Goal: Task Accomplishment & Management: Manage account settings

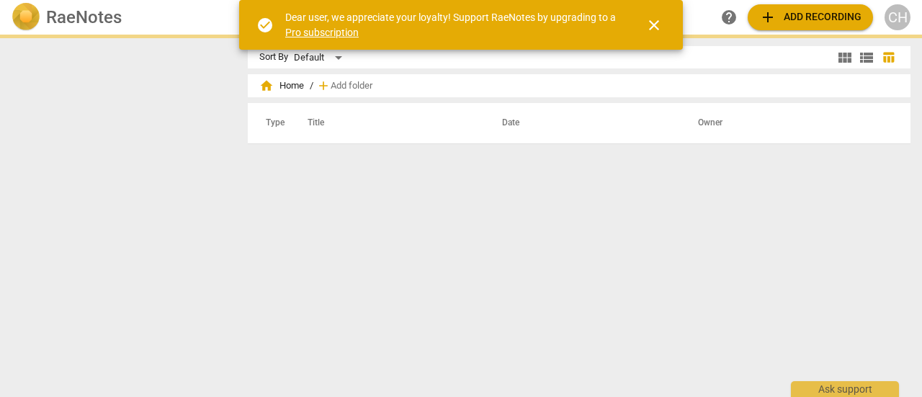
click at [653, 25] on span "close" at bounding box center [654, 25] width 17 height 17
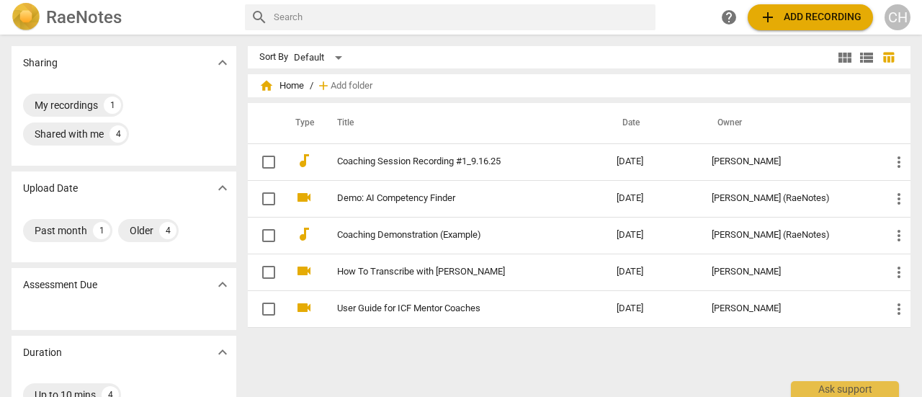
click at [888, 16] on div "CH" at bounding box center [898, 17] width 26 height 26
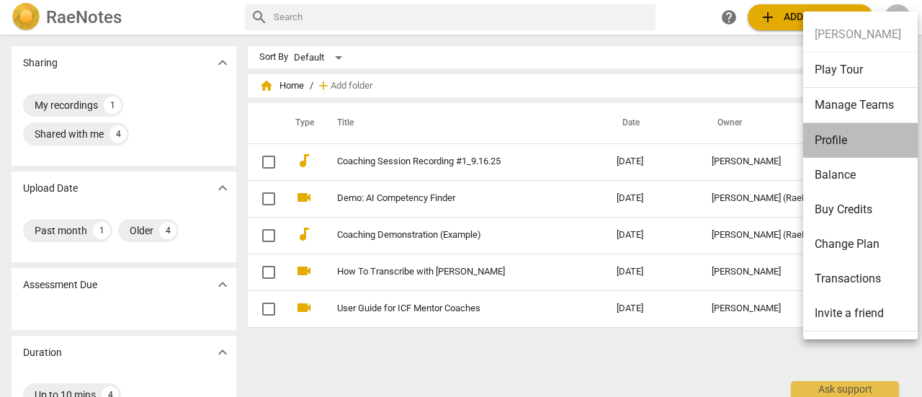
click at [862, 134] on li "Profile" at bounding box center [864, 140] width 120 height 35
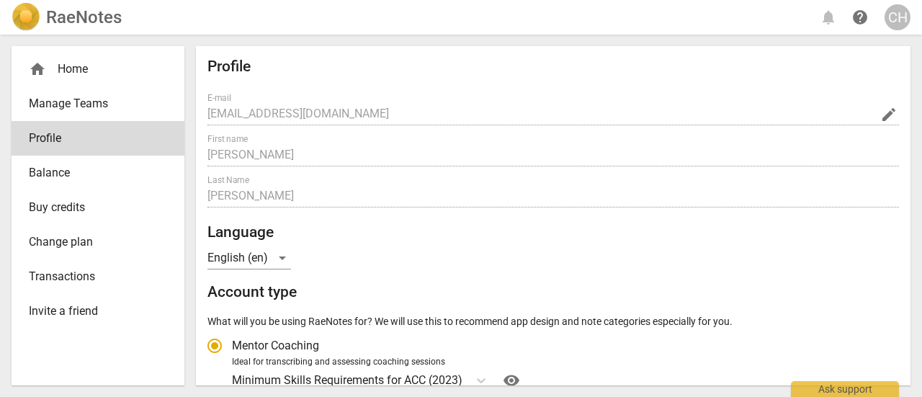
radio input "false"
click at [101, 79] on div "home Home" at bounding box center [98, 69] width 173 height 35
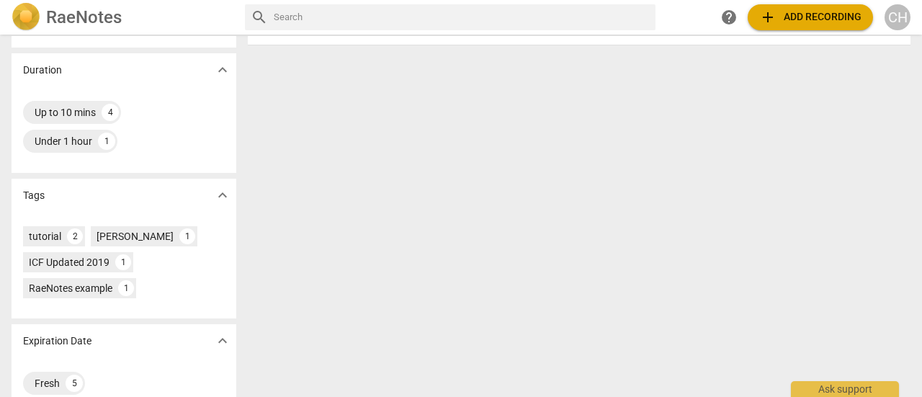
scroll to position [306, 0]
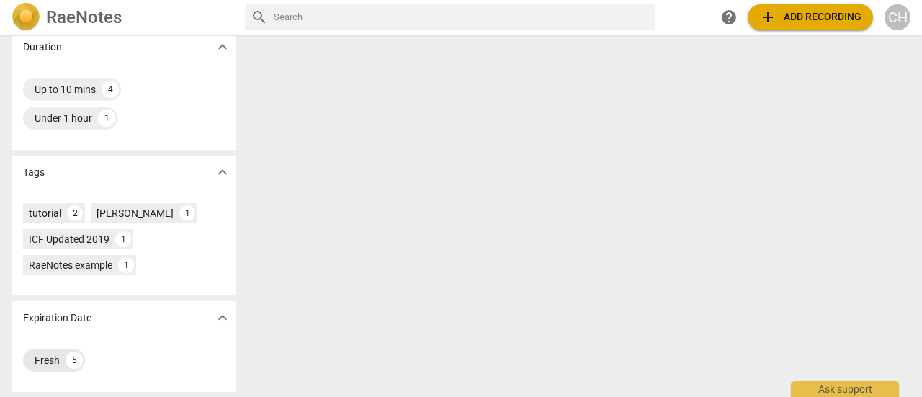
click at [73, 360] on div "5" at bounding box center [74, 360] width 17 height 17
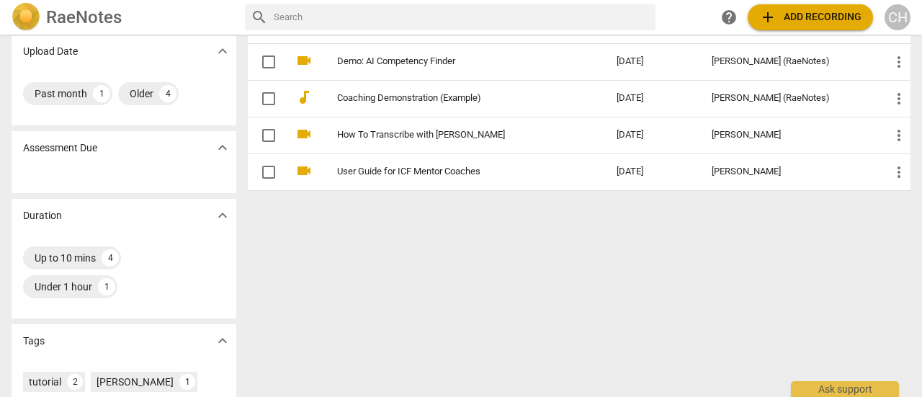
scroll to position [306, 0]
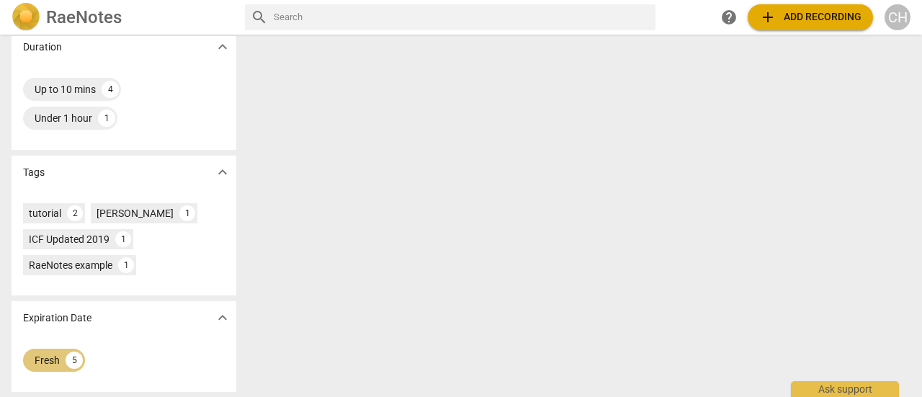
click at [68, 362] on div "5" at bounding box center [74, 360] width 17 height 17
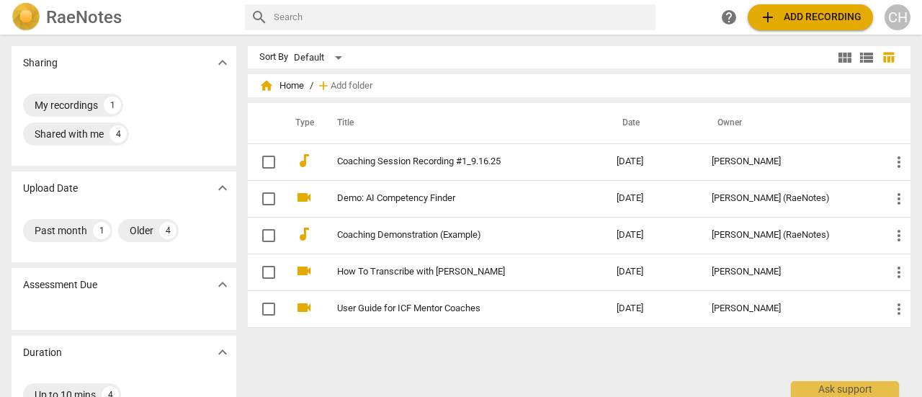
scroll to position [306, 0]
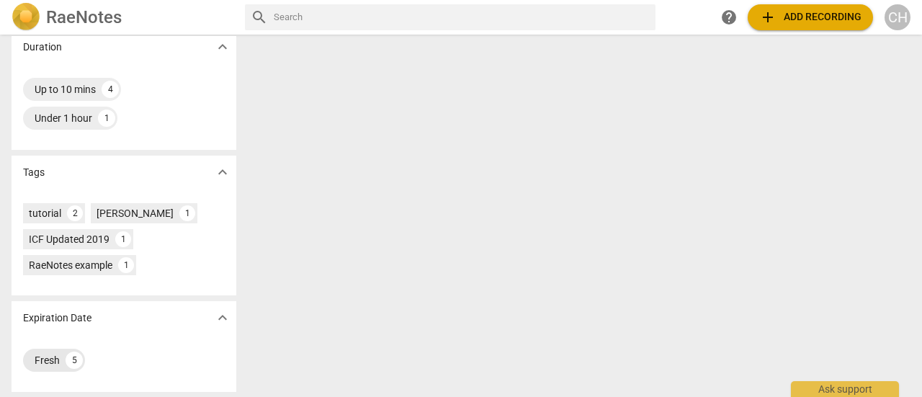
click at [61, 362] on div "Fresh 5" at bounding box center [54, 360] width 62 height 23
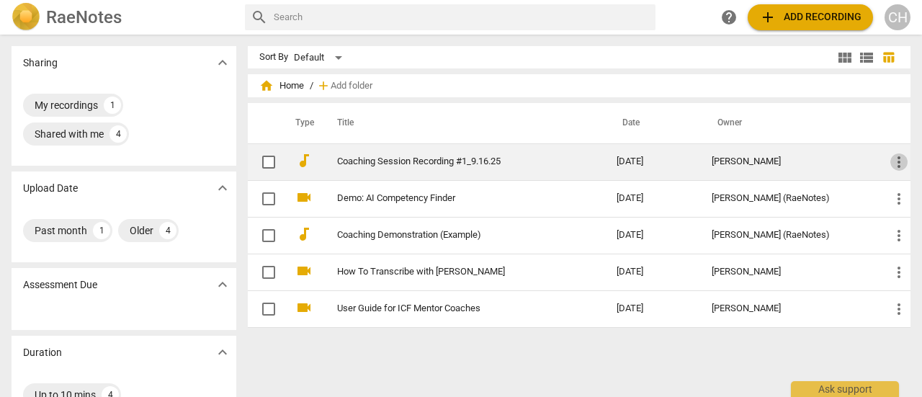
click at [898, 164] on span "more_vert" at bounding box center [899, 162] width 17 height 17
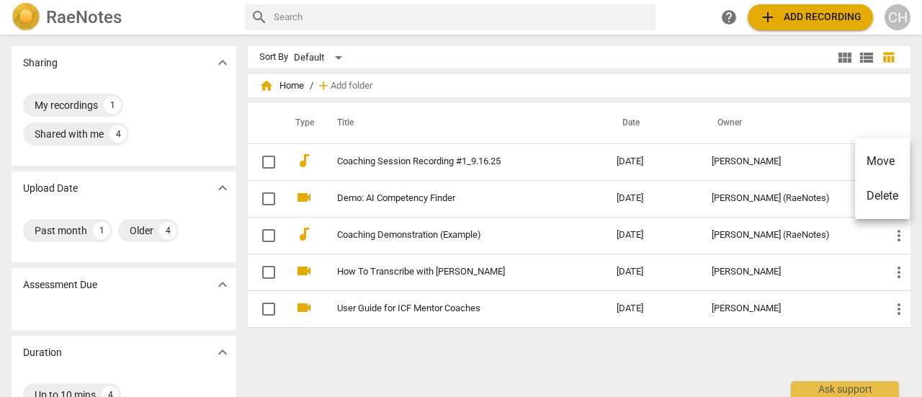
click at [701, 347] on div at bounding box center [461, 198] width 922 height 397
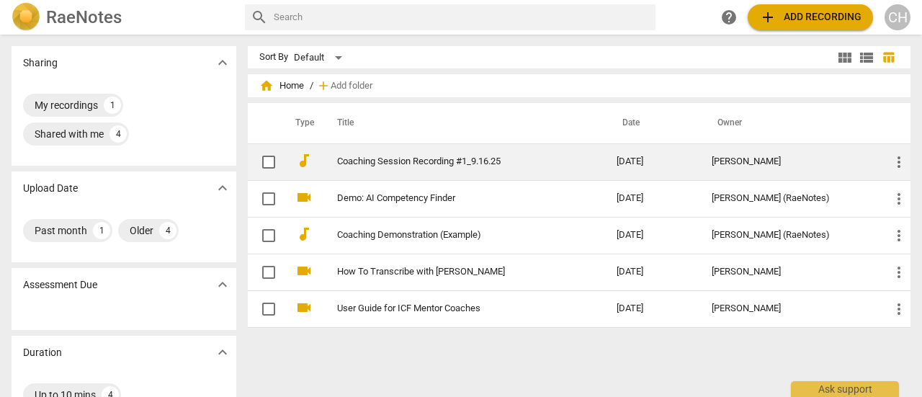
click at [266, 159] on input "checkbox" at bounding box center [269, 162] width 30 height 17
checkbox input "false"
click at [267, 166] on input "checkbox" at bounding box center [269, 162] width 30 height 17
click at [894, 165] on span "more_vert" at bounding box center [899, 162] width 17 height 17
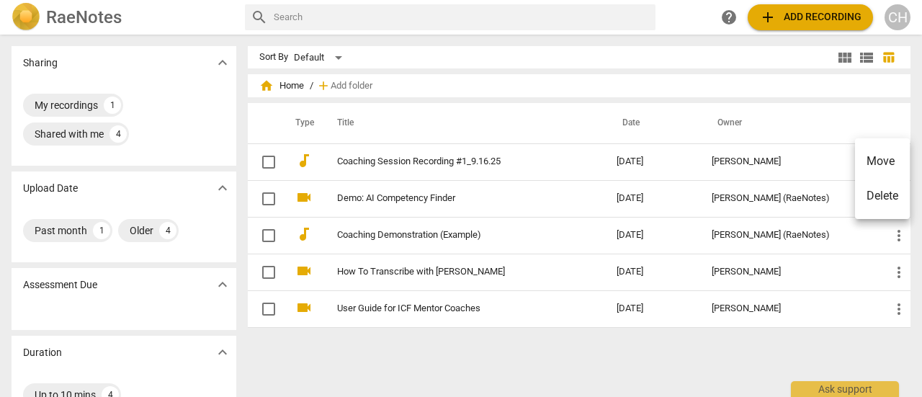
click at [698, 347] on div at bounding box center [461, 198] width 922 height 397
click at [900, 22] on div "CH" at bounding box center [898, 17] width 26 height 26
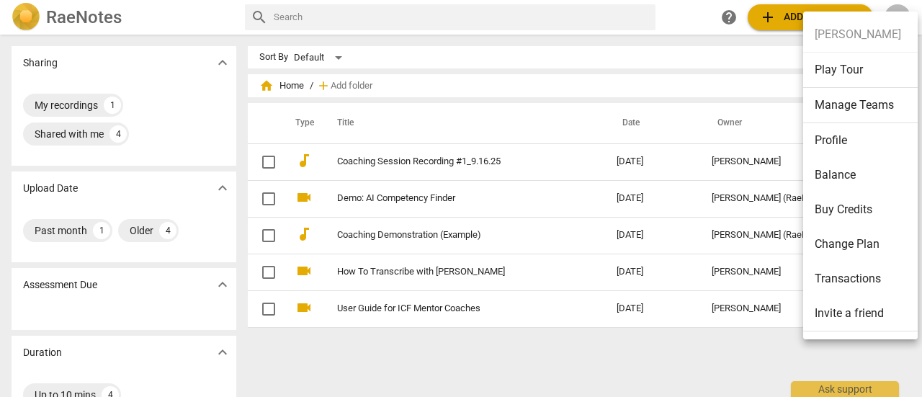
scroll to position [31, 0]
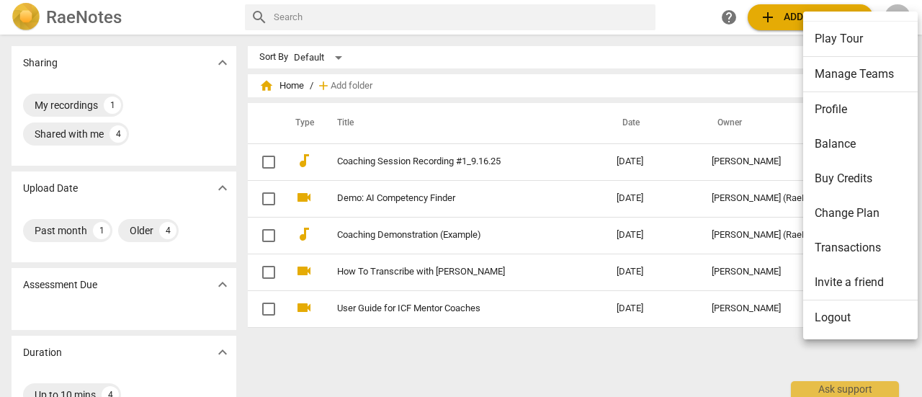
click at [724, 345] on div at bounding box center [461, 198] width 922 height 397
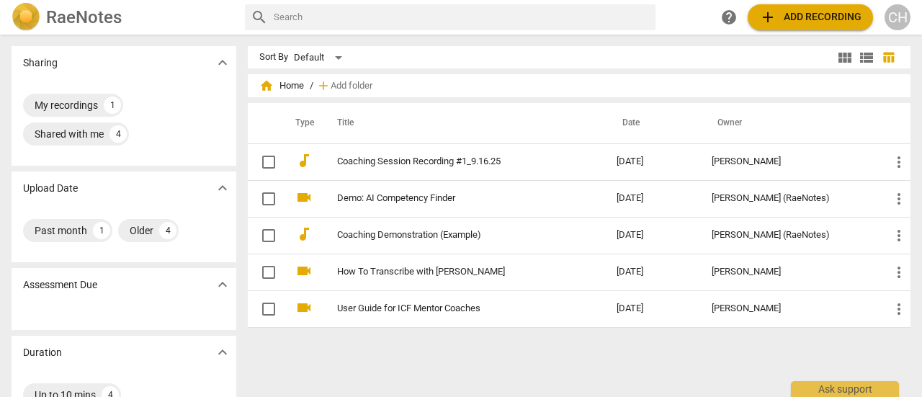
click at [731, 16] on span "help" at bounding box center [729, 17] width 17 height 17
